Goal: Information Seeking & Learning: Compare options

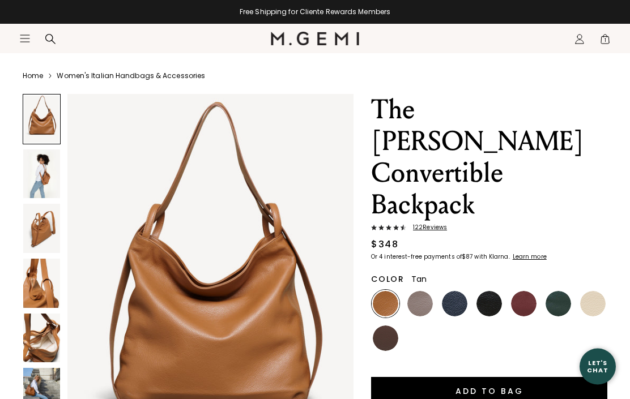
scroll to position [25, 0]
click at [32, 183] on img at bounding box center [41, 174] width 37 height 49
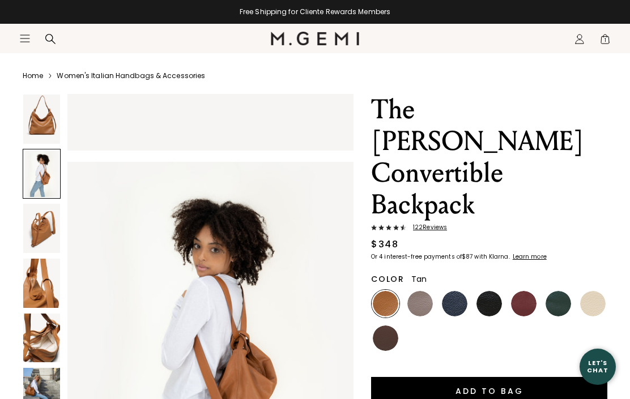
scroll to position [393, 0]
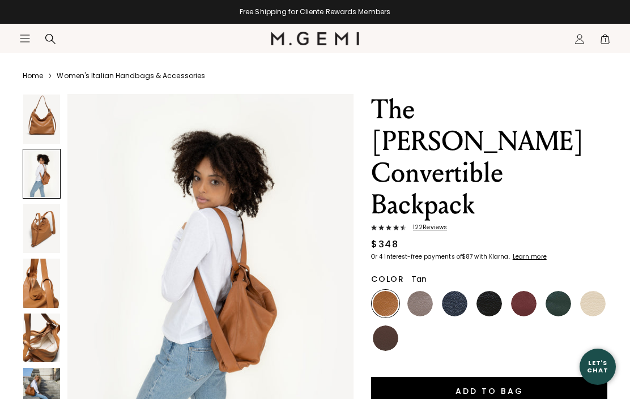
click at [32, 337] on img at bounding box center [41, 338] width 37 height 49
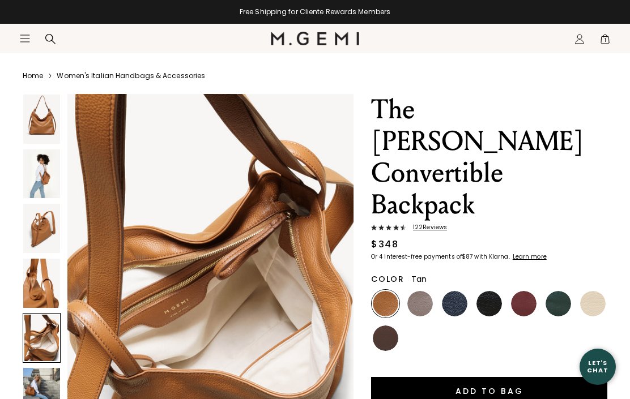
click at [33, 395] on img at bounding box center [41, 392] width 37 height 49
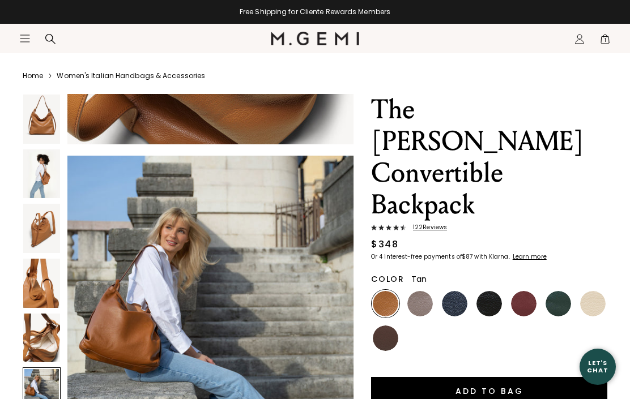
scroll to position [1964, 0]
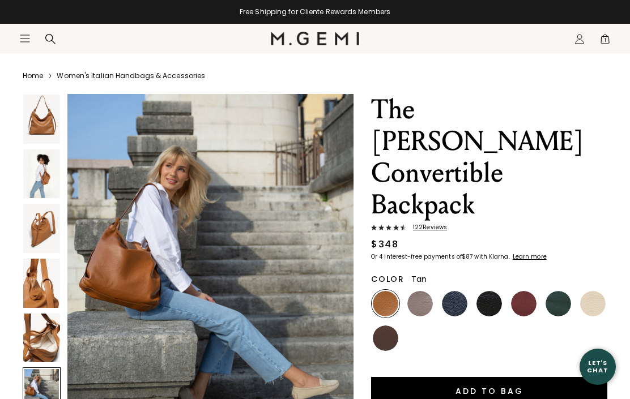
click at [49, 351] on img at bounding box center [41, 338] width 37 height 49
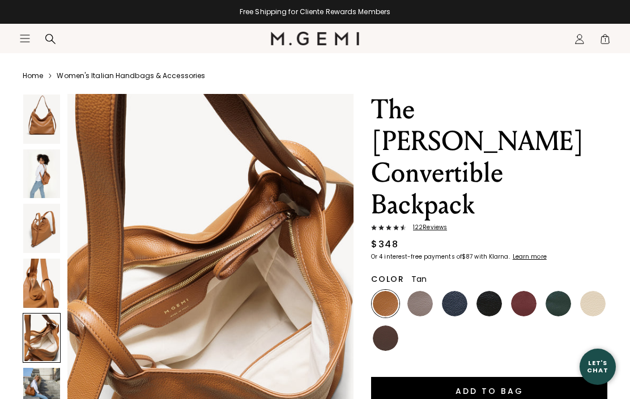
click at [45, 392] on img at bounding box center [41, 392] width 37 height 49
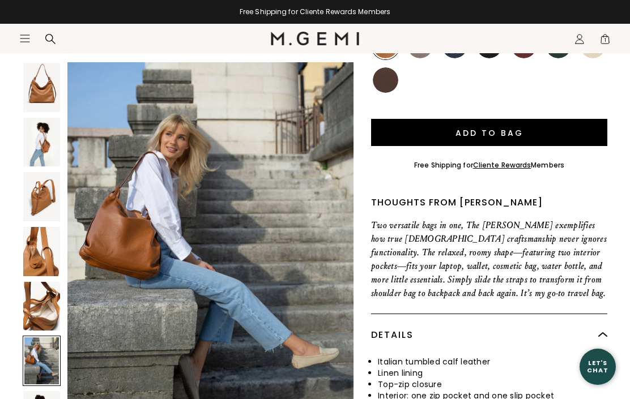
scroll to position [314, 0]
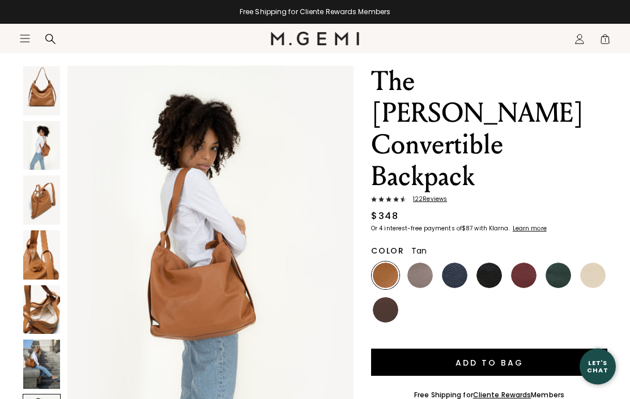
scroll to position [53, 0]
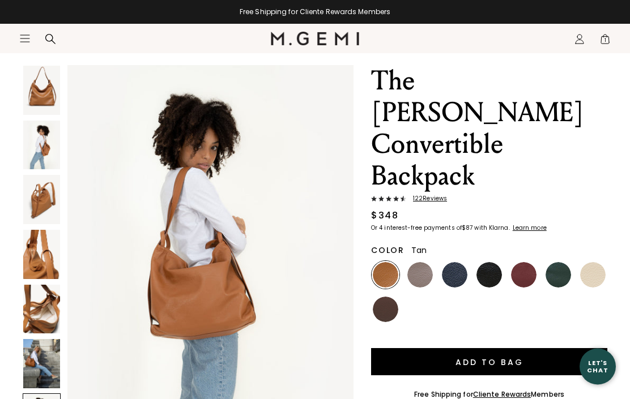
click at [41, 354] on img at bounding box center [41, 364] width 37 height 49
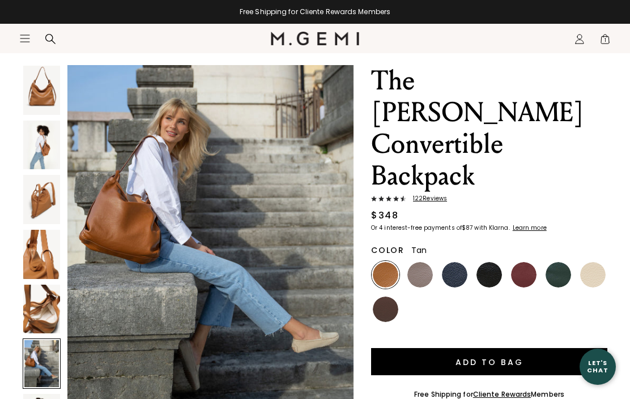
scroll to position [1964, 0]
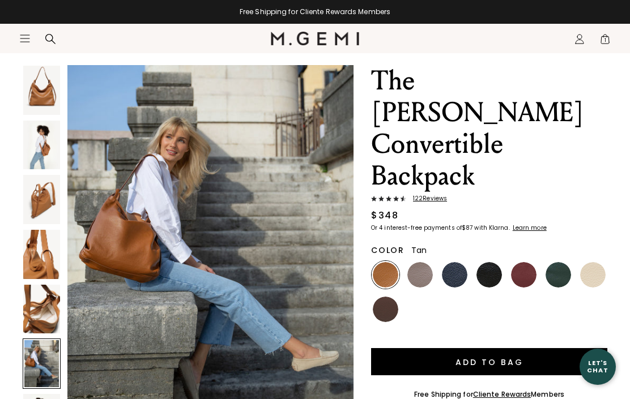
click at [40, 165] on img at bounding box center [41, 145] width 37 height 49
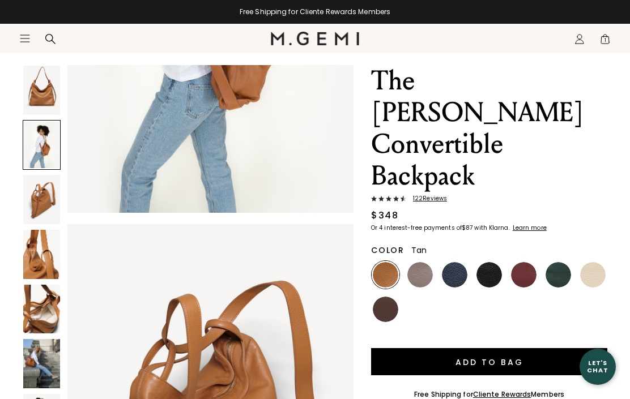
scroll to position [393, 0]
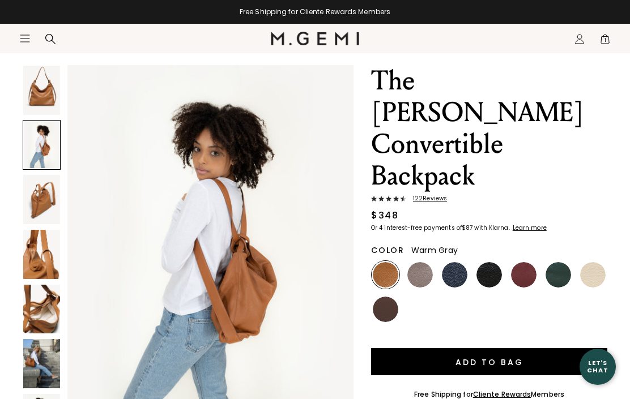
click at [423, 262] on img at bounding box center [419, 274] width 25 height 25
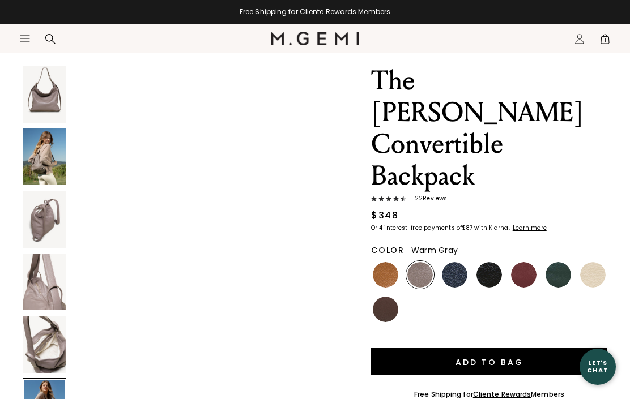
scroll to position [1925, 0]
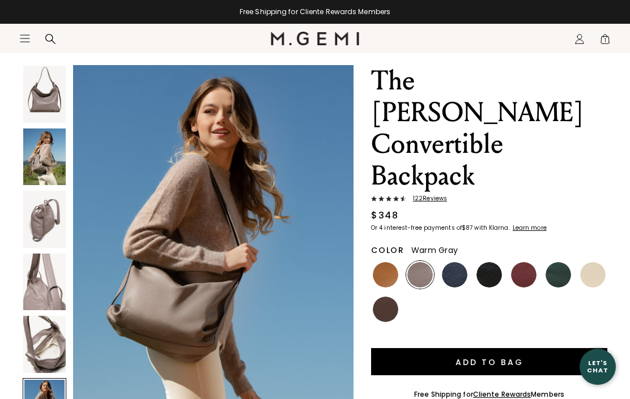
click at [46, 219] on img at bounding box center [44, 219] width 42 height 57
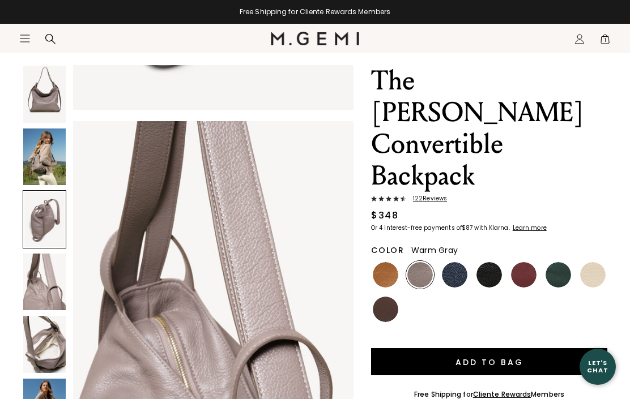
scroll to position [770, 0]
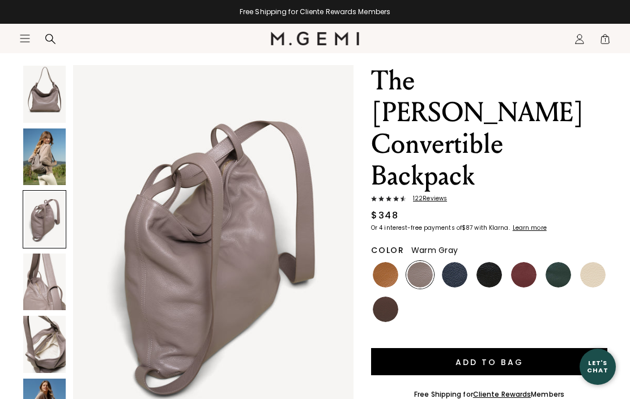
click at [36, 160] on img at bounding box center [44, 157] width 42 height 57
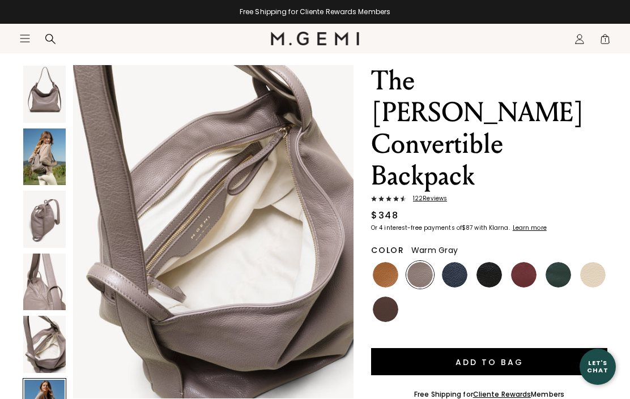
scroll to position [1925, 0]
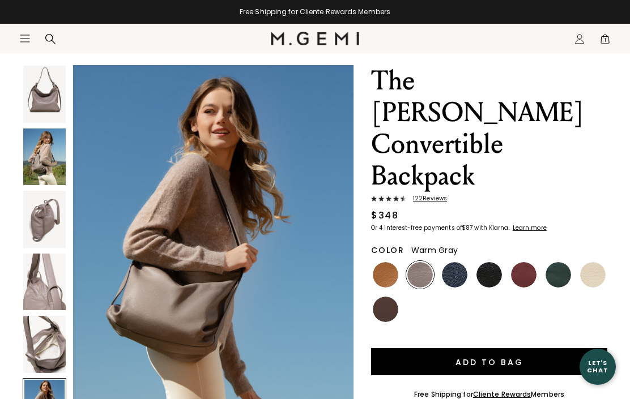
click at [392, 297] on img at bounding box center [385, 309] width 25 height 25
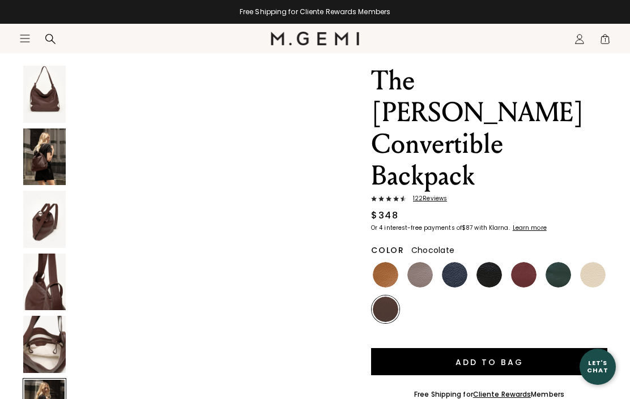
scroll to position [1925, 0]
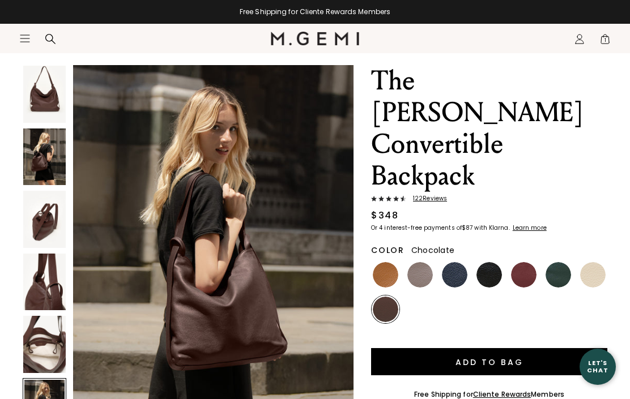
click at [495, 262] on img at bounding box center [489, 274] width 25 height 25
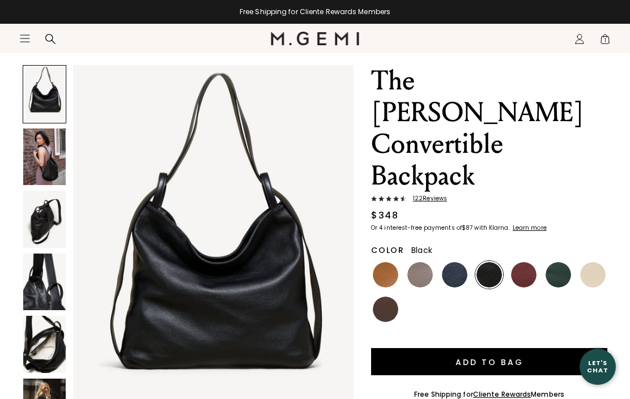
click at [33, 156] on img at bounding box center [44, 157] width 42 height 57
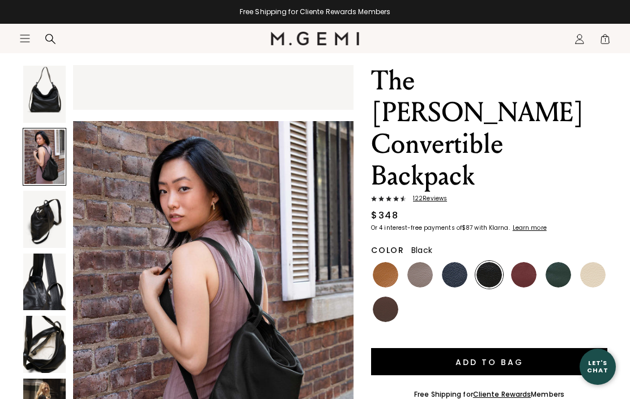
scroll to position [385, 0]
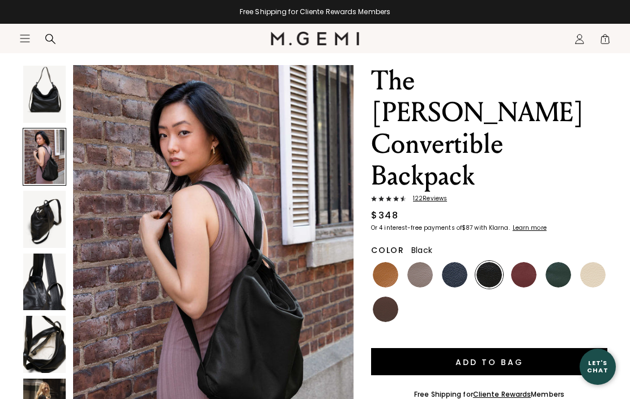
click at [39, 344] on img at bounding box center [44, 344] width 42 height 57
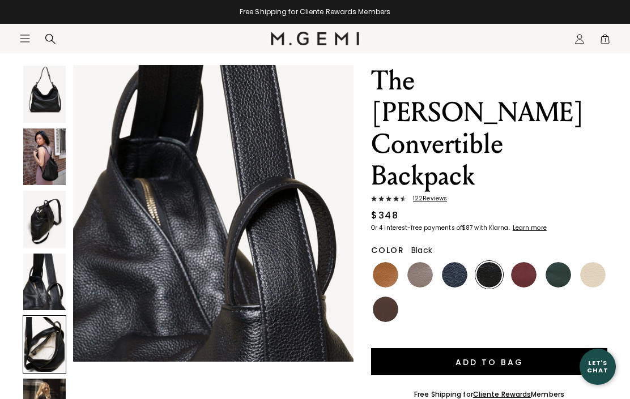
scroll to position [1540, 0]
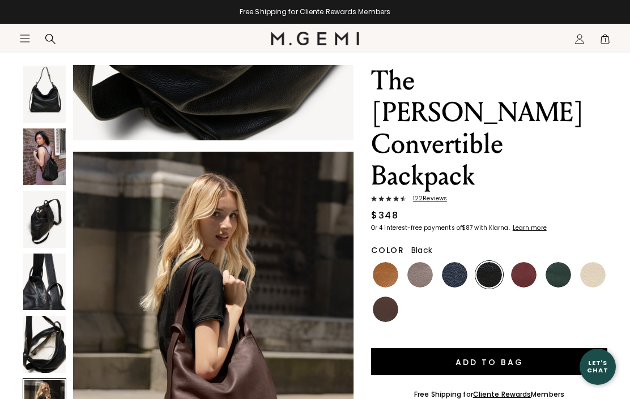
scroll to position [1925, 0]
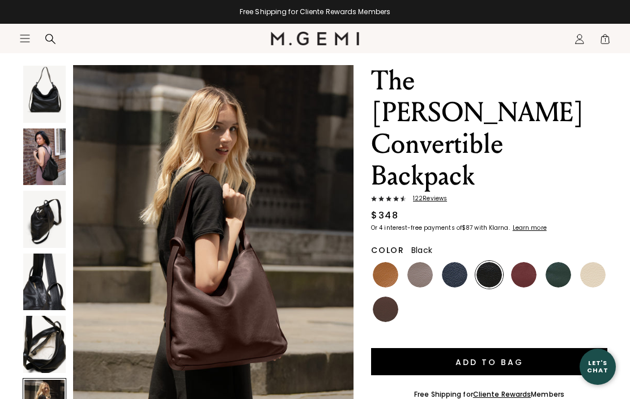
click at [525, 262] on img at bounding box center [523, 274] width 25 height 25
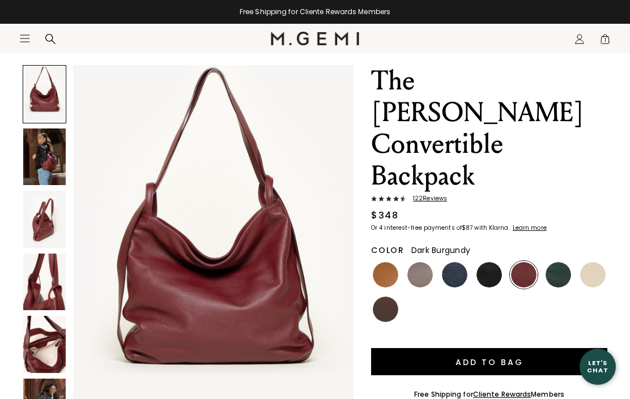
click at [49, 166] on img at bounding box center [44, 157] width 42 height 57
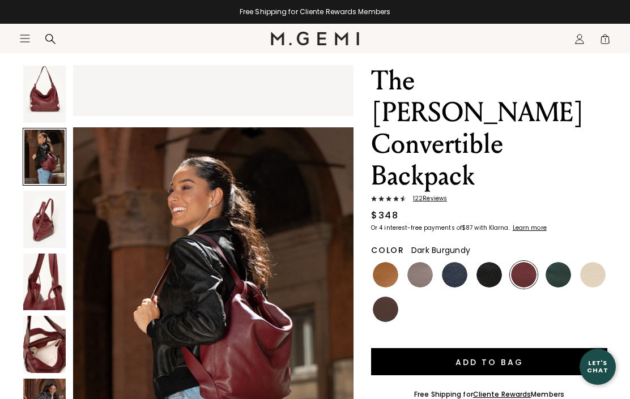
scroll to position [385, 0]
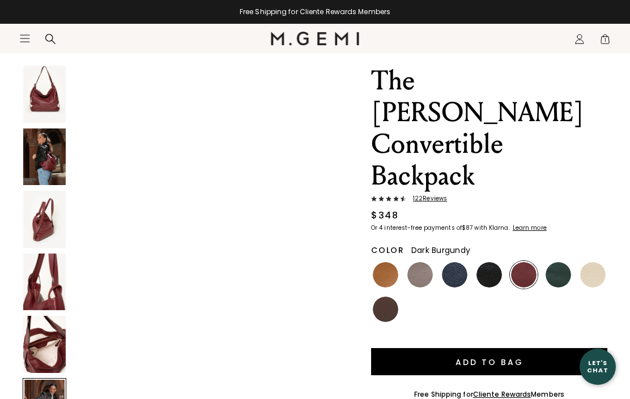
scroll to position [1925, 0]
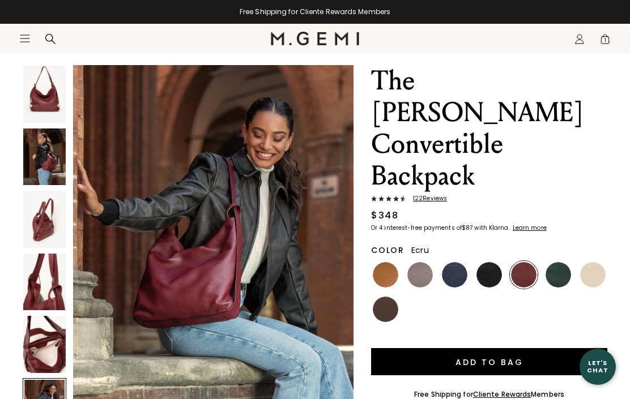
click at [595, 262] on img at bounding box center [592, 274] width 25 height 25
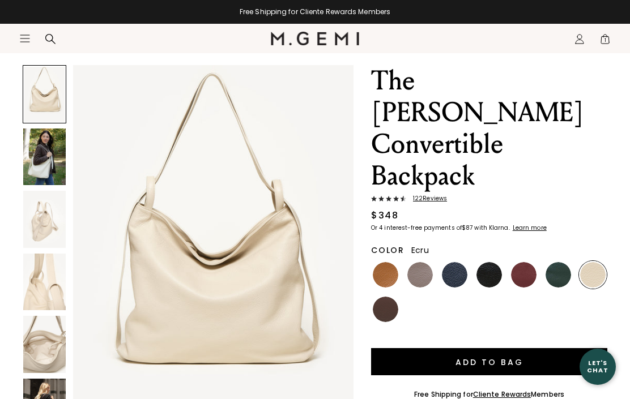
click at [39, 163] on img at bounding box center [44, 157] width 42 height 57
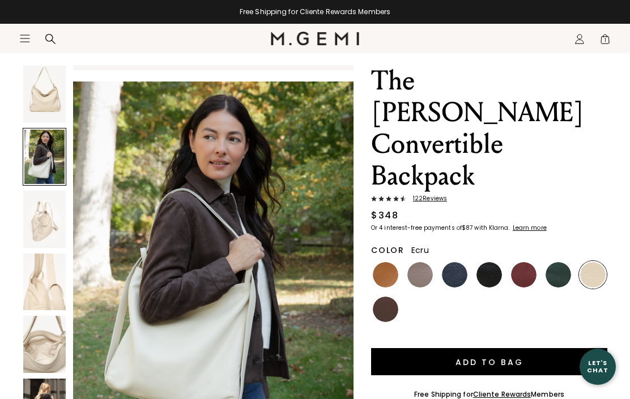
scroll to position [385, 0]
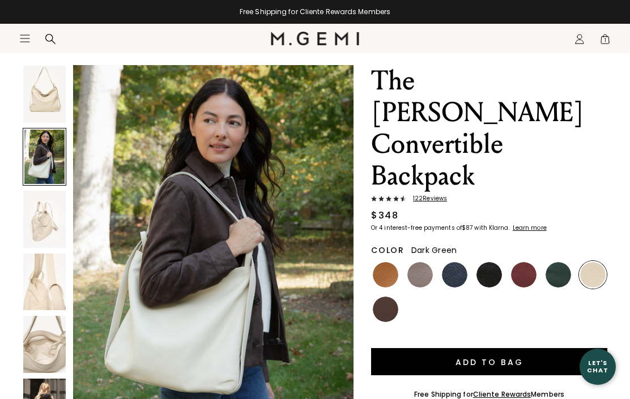
click at [558, 262] on img at bounding box center [558, 274] width 25 height 25
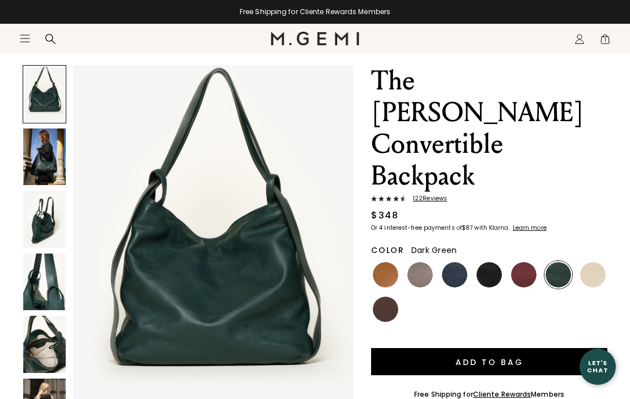
click at [46, 160] on img at bounding box center [44, 157] width 42 height 57
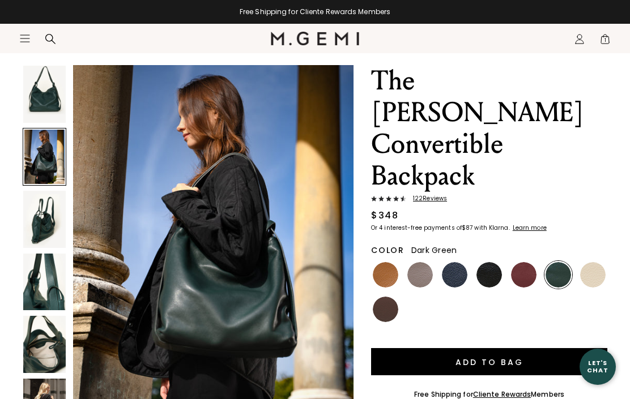
click at [456, 262] on img at bounding box center [454, 274] width 25 height 25
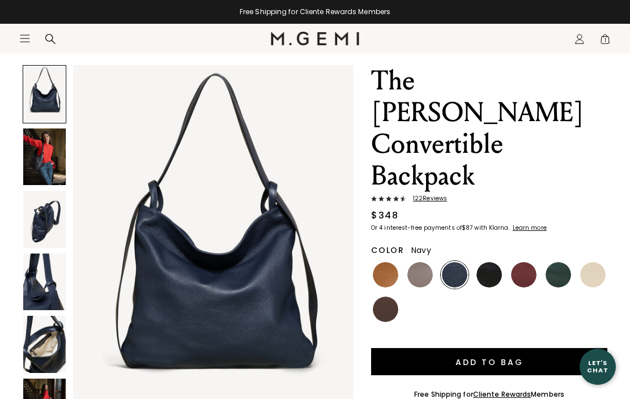
click at [45, 164] on img at bounding box center [44, 157] width 42 height 57
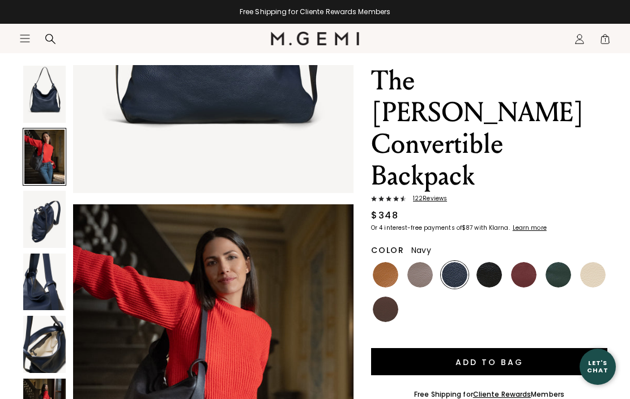
scroll to position [385, 0]
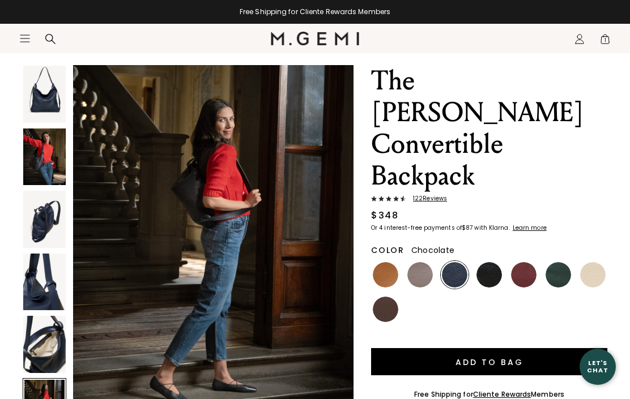
click at [390, 297] on img at bounding box center [385, 309] width 25 height 25
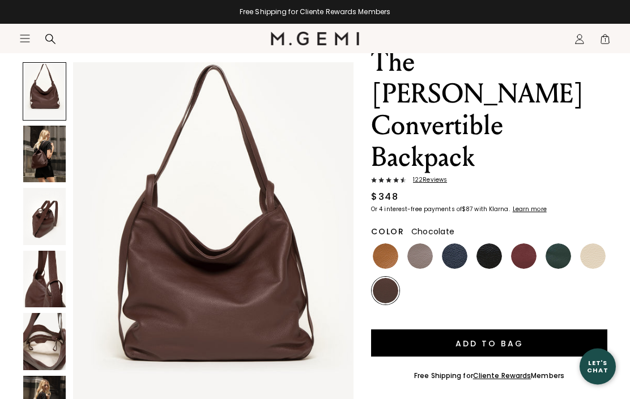
scroll to position [73, 0]
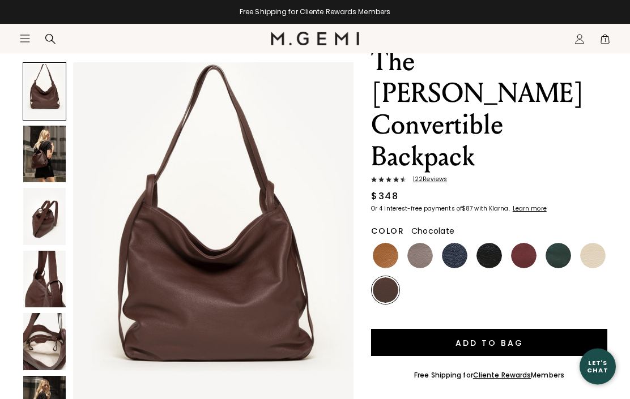
click at [39, 347] on img at bounding box center [44, 341] width 42 height 57
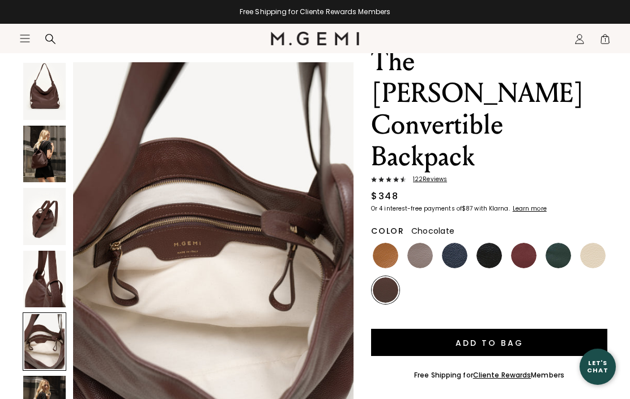
click at [32, 399] on img at bounding box center [44, 404] width 42 height 57
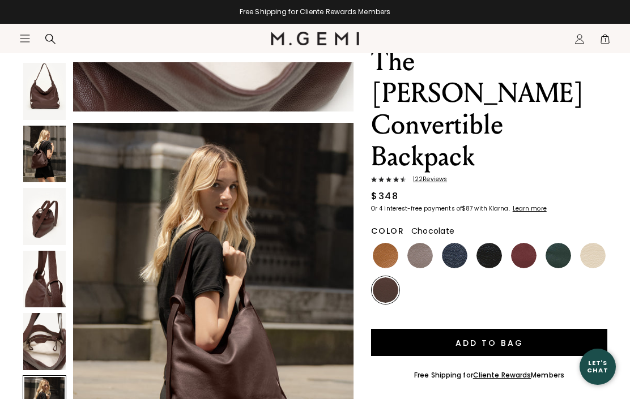
scroll to position [1925, 0]
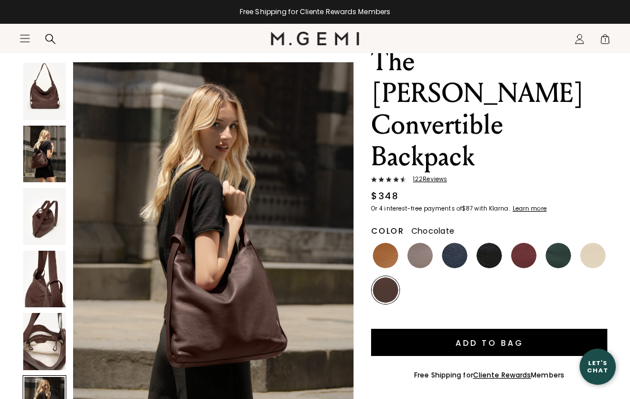
click at [36, 335] on img at bounding box center [44, 341] width 42 height 57
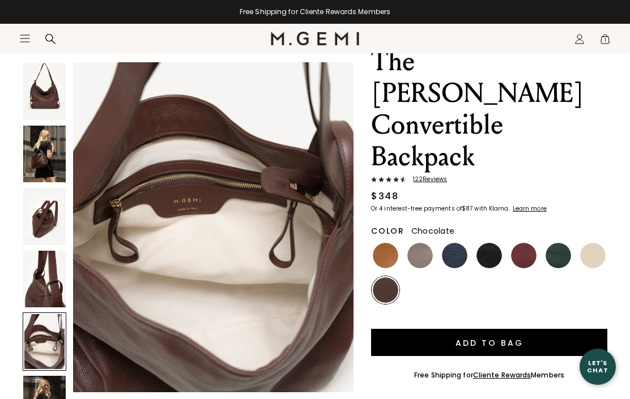
scroll to position [1540, 0]
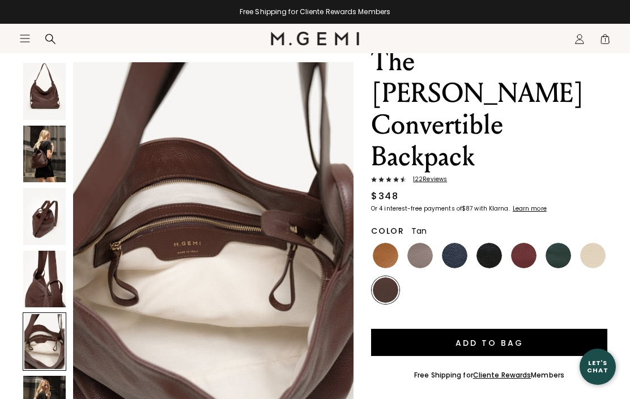
click at [390, 243] on img at bounding box center [385, 255] width 25 height 25
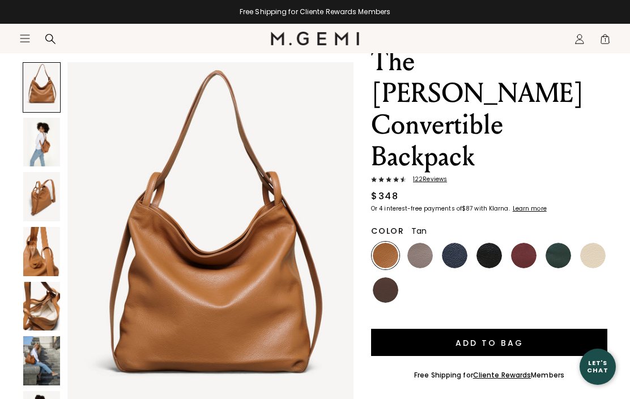
click at [34, 371] on img at bounding box center [41, 361] width 37 height 49
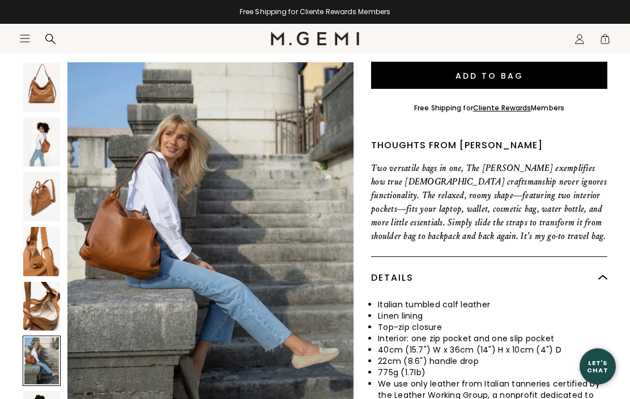
scroll to position [348, 0]
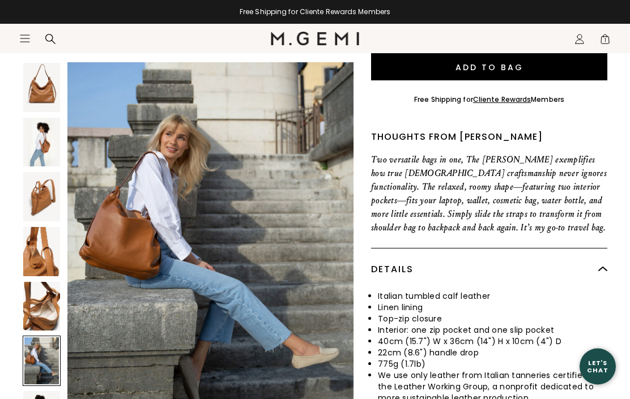
click at [37, 359] on div at bounding box center [42, 361] width 38 height 50
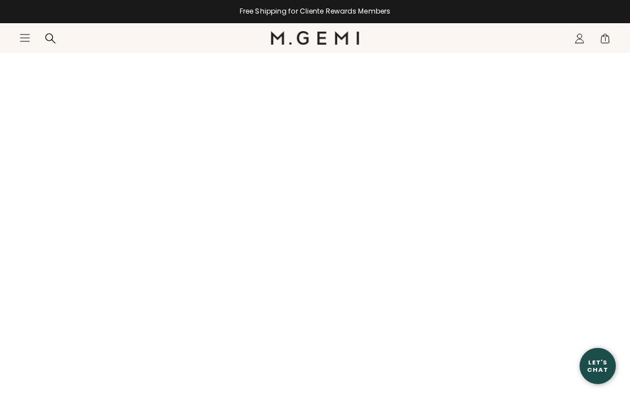
scroll to position [1311, 0]
